Goal: Task Accomplishment & Management: Use online tool/utility

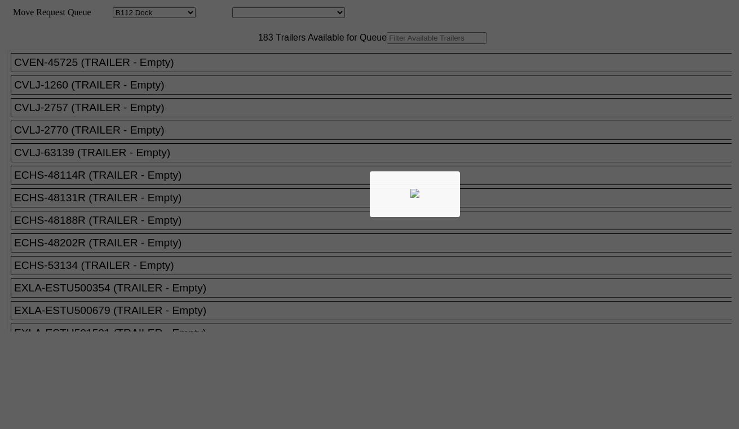
select select "121"
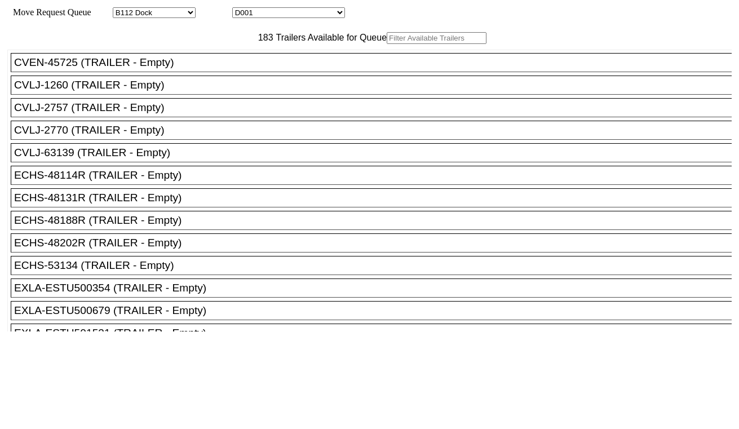
click at [387, 44] on input "text" at bounding box center [437, 38] width 100 height 12
paste input "2335850PLA"
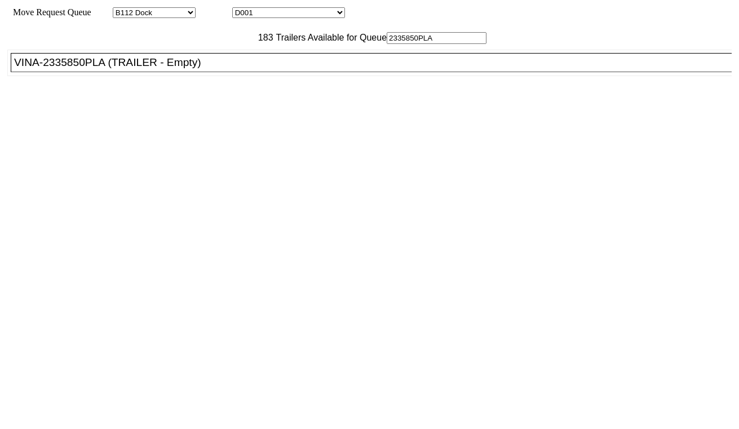
type input "2335850PLA"
click at [209, 69] on div "VINA-2335850PLA (TRAILER - Empty)" at bounding box center [376, 62] width 724 height 12
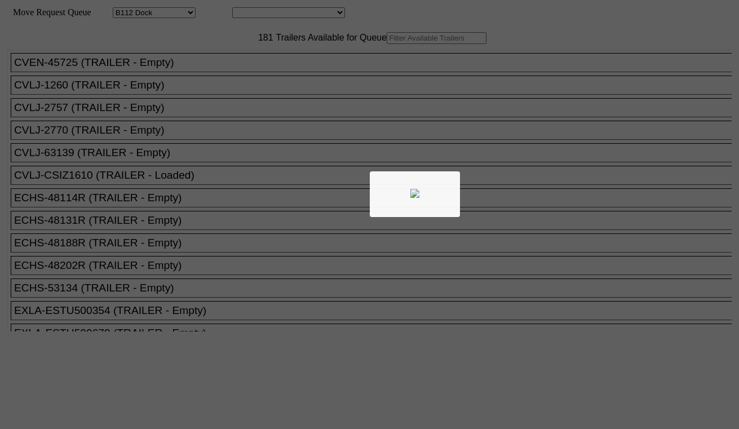
select select "121"
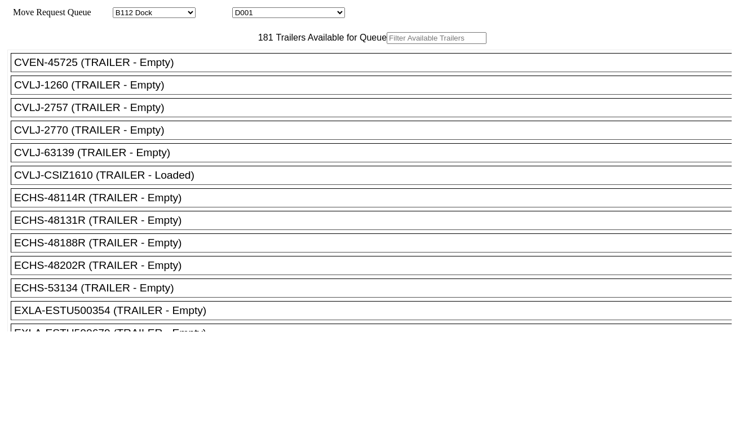
click at [387, 44] on input "text" at bounding box center [437, 38] width 100 height 12
type input "rxo"
click at [171, 226] on div "ECHS-48131R (TRAILER - Empty)" at bounding box center [376, 220] width 724 height 12
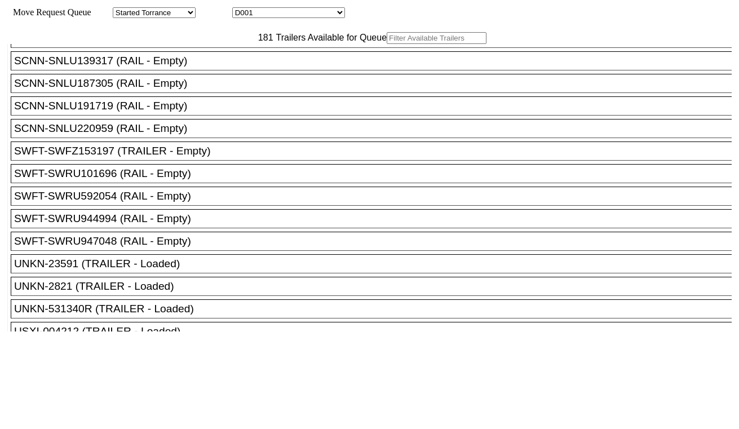
scroll to position [3631, 0]
click at [117, 44] on div "RXPOL-UMXU933923 (TRAILER - Empty)" at bounding box center [376, 38] width 724 height 12
